Goal: Communication & Community: Answer question/provide support

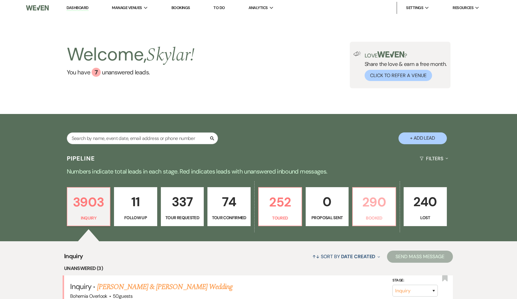
click at [359, 208] on p "290" at bounding box center [373, 202] width 35 height 20
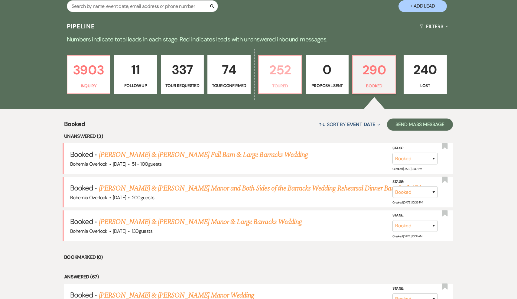
scroll to position [136, 0]
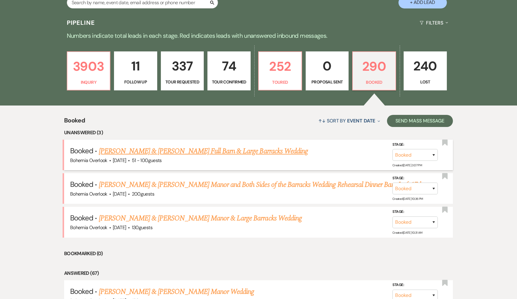
click at [231, 148] on link "Ashley Cannoy's & Brandon Wallace Full Barn & Large Barracks Wedding" at bounding box center [203, 151] width 209 height 11
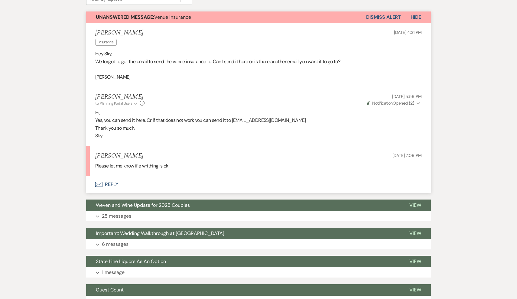
scroll to position [104, 0]
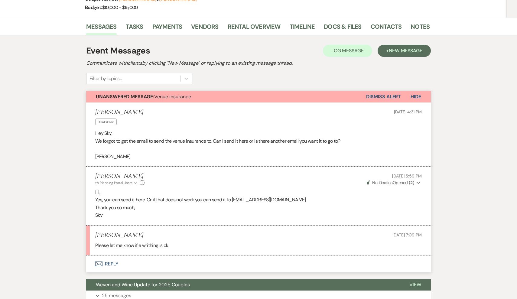
click at [112, 261] on button "Envelope Reply" at bounding box center [258, 263] width 345 height 17
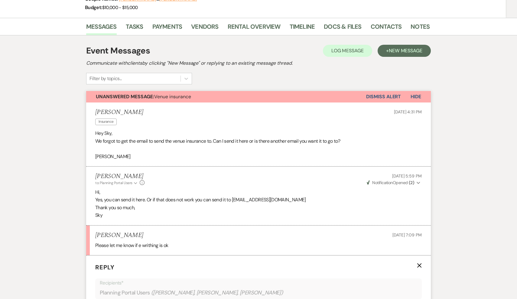
scroll to position [270, 0]
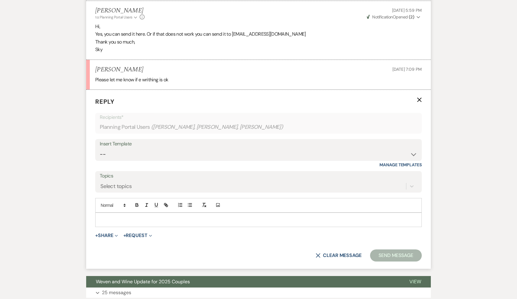
click at [130, 216] on p at bounding box center [258, 219] width 317 height 7
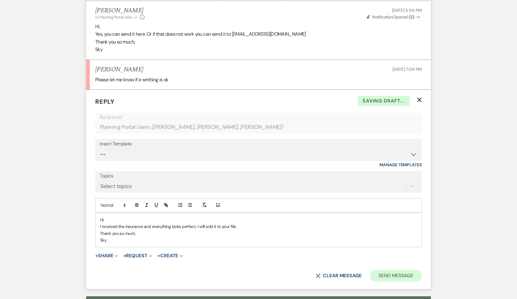
click at [385, 273] on button "Send Message" at bounding box center [396, 276] width 52 height 12
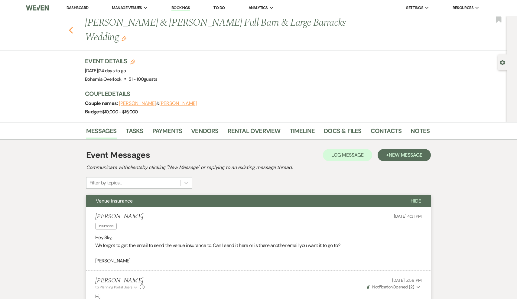
scroll to position [0, 0]
click at [72, 30] on icon "Previous" at bounding box center [71, 30] width 5 height 7
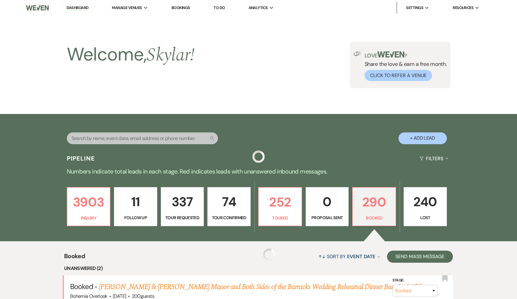
scroll to position [136, 0]
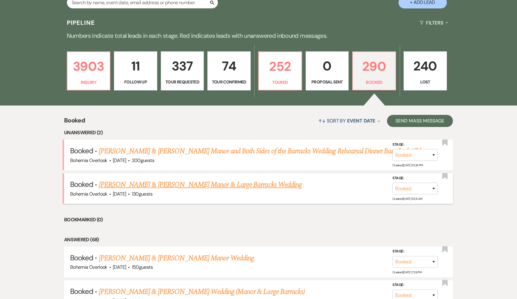
click at [213, 181] on link "Jameson Gibbons & Erin Hamilton's Manor & Large Barracks Wedding" at bounding box center [200, 184] width 203 height 11
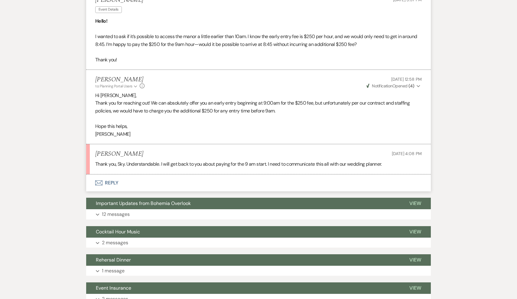
scroll to position [202, 0]
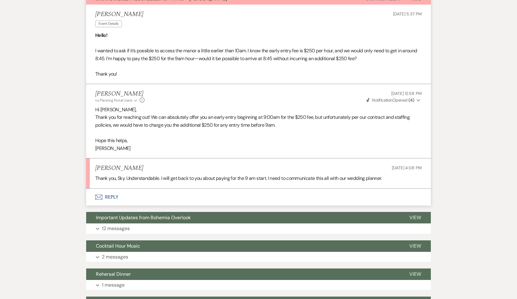
click at [109, 191] on button "Envelope Reply" at bounding box center [258, 197] width 345 height 17
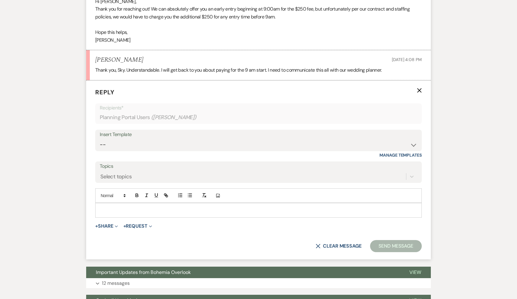
scroll to position [327, 0]
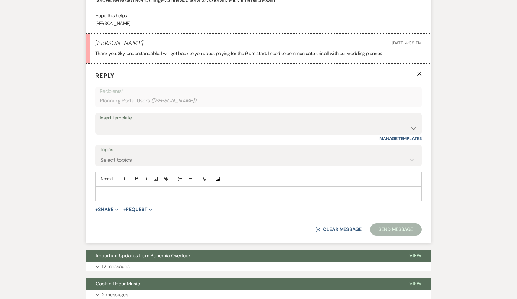
click at [141, 190] on p at bounding box center [258, 193] width 317 height 7
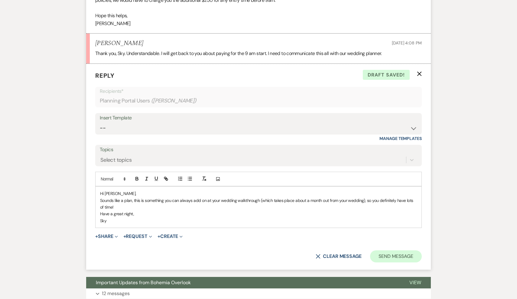
click at [386, 251] on button "Send Message" at bounding box center [396, 256] width 52 height 12
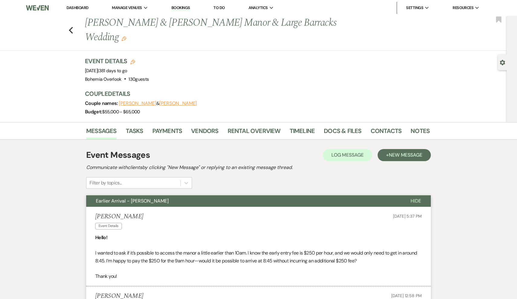
scroll to position [0, 0]
click at [72, 32] on use "button" at bounding box center [71, 30] width 4 height 7
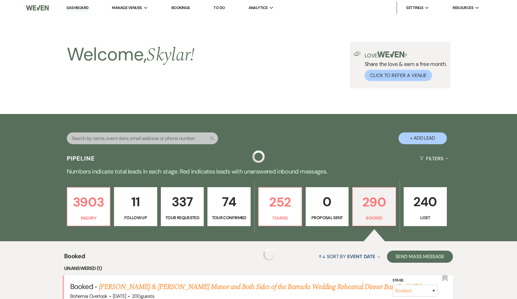
scroll to position [136, 0]
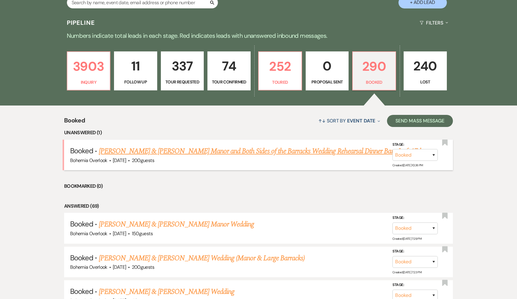
click at [186, 150] on link "Stevie Lutche & Katie Hormes's Manor and Both Sides of the Barracks Wedding Reh…" at bounding box center [261, 151] width 324 height 11
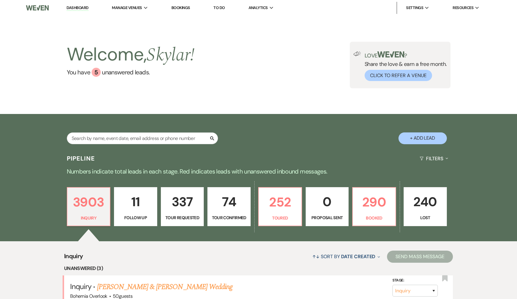
click at [79, 6] on link "Dashboard" at bounding box center [78, 8] width 22 height 6
click at [142, 16] on link "Bohemia Overlook" at bounding box center [142, 20] width 60 height 12
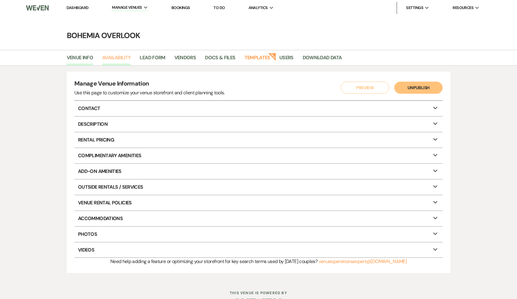
click at [115, 59] on link "Availability" at bounding box center [116, 59] width 28 height 11
select select "3"
select select "2026"
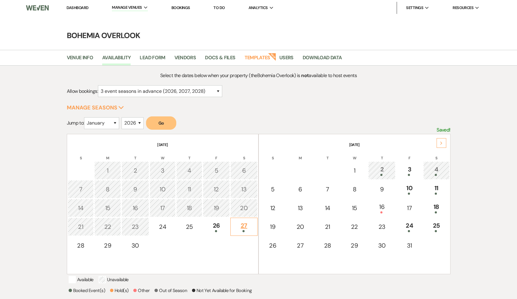
click at [252, 227] on div "27" at bounding box center [244, 226] width 21 height 11
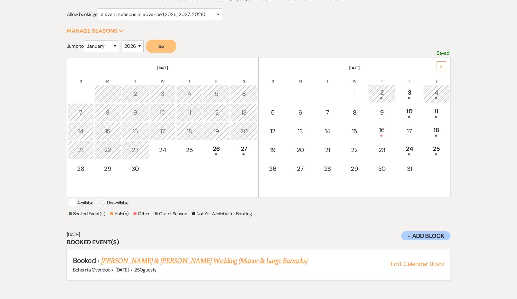
click at [261, 266] on link "[PERSON_NAME] & [PERSON_NAME] Wedding (Manor & Large Barracks)" at bounding box center [204, 260] width 206 height 11
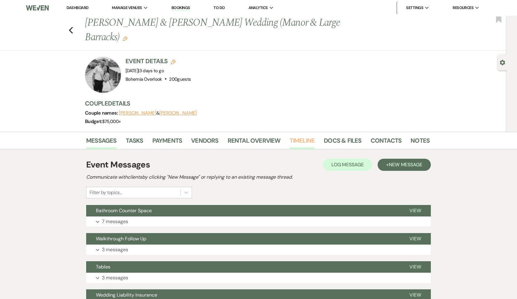
click at [307, 141] on link "Timeline" at bounding box center [302, 142] width 25 height 13
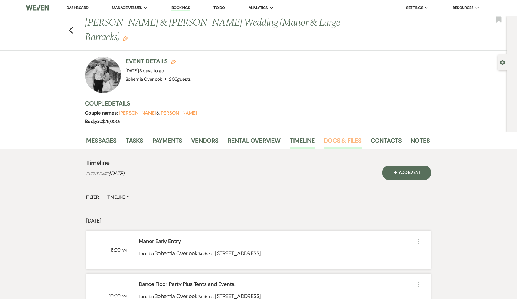
click at [337, 145] on link "Docs & Files" at bounding box center [342, 142] width 37 height 13
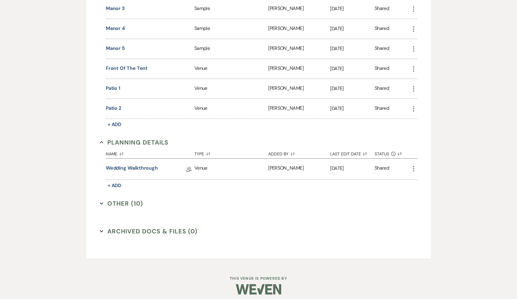
scroll to position [622, 0]
click at [132, 168] on link "Wedding Walkthrough" at bounding box center [132, 168] width 52 height 9
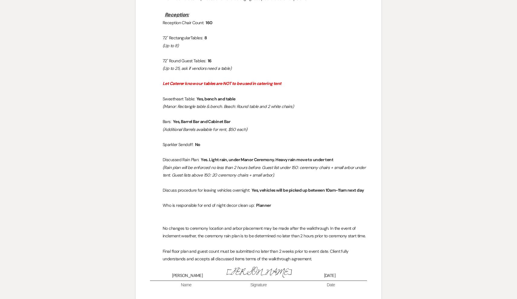
scroll to position [640, 0]
